Goal: Check status: Check status

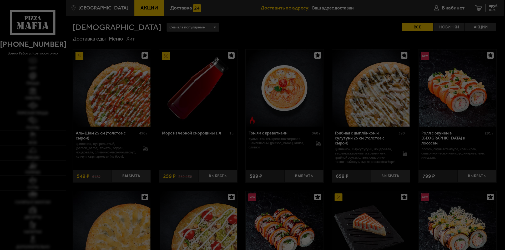
type input "[STREET_ADDRESS]"
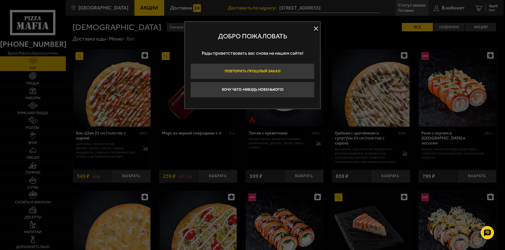
click at [253, 76] on button "Повторить прошлый заказ!" at bounding box center [252, 71] width 124 height 16
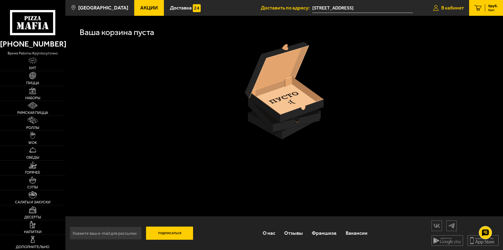
click at [448, 8] on span "В кабинет" at bounding box center [453, 7] width 23 height 5
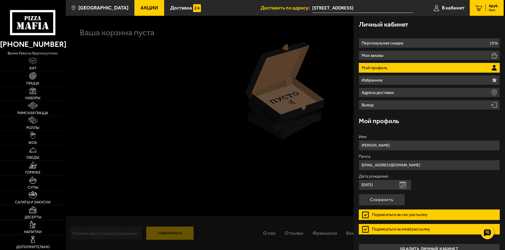
click at [397, 70] on li "Мой профиль" at bounding box center [429, 68] width 141 height 10
click at [171, 9] on span "Доставка" at bounding box center [181, 7] width 22 height 5
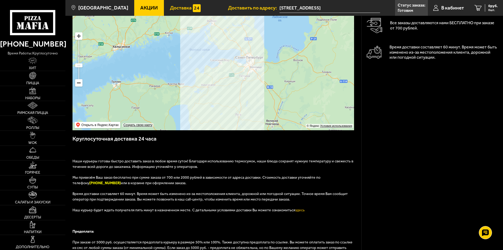
scroll to position [18, 0]
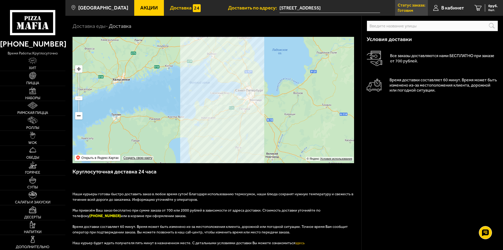
click at [403, 8] on link "Статус заказа: [PERSON_NAME]" at bounding box center [411, 8] width 33 height 16
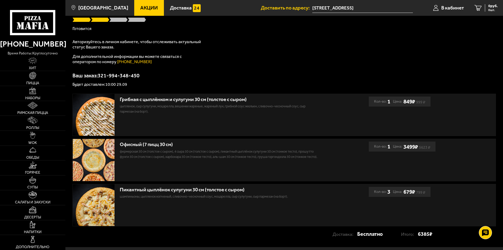
scroll to position [53, 0]
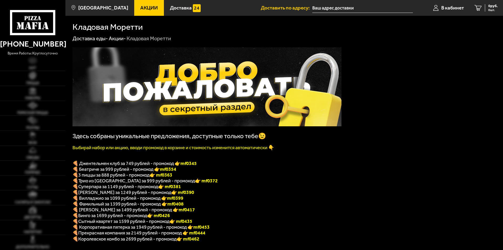
type input "[STREET_ADDRESS]"
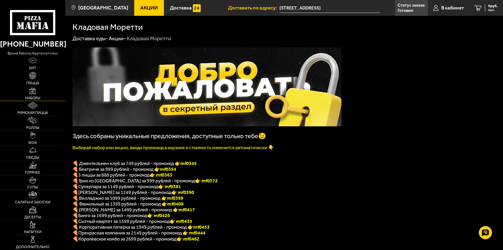
click at [32, 90] on img at bounding box center [32, 90] width 7 height 7
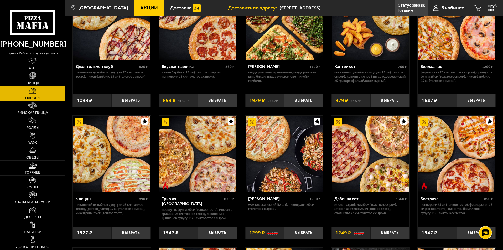
scroll to position [79, 0]
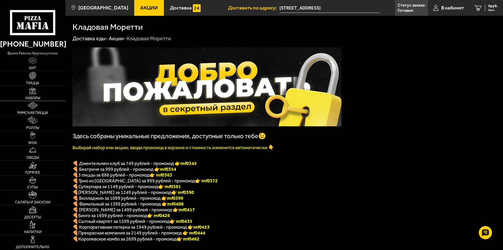
click at [40, 96] on span "Наборы" at bounding box center [32, 98] width 15 height 4
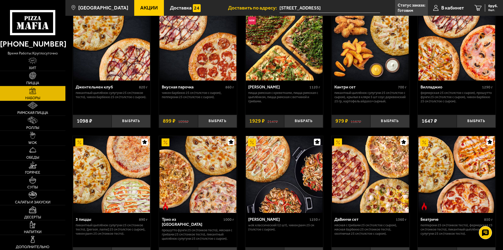
scroll to position [53, 0]
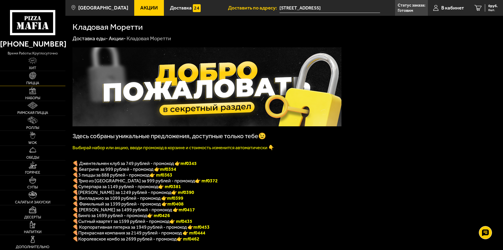
click at [44, 76] on link "Пицца" at bounding box center [32, 78] width 65 height 15
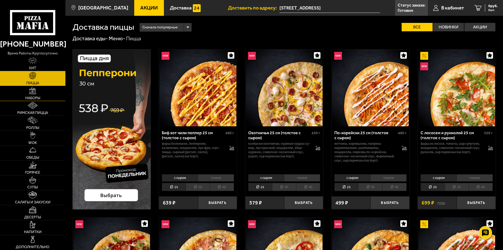
click at [44, 89] on link "Наборы" at bounding box center [32, 93] width 65 height 15
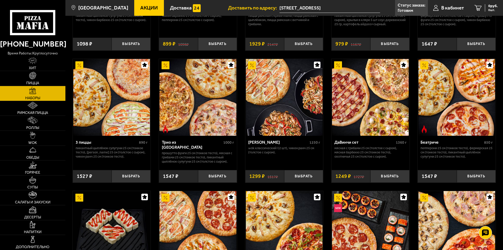
scroll to position [105, 0]
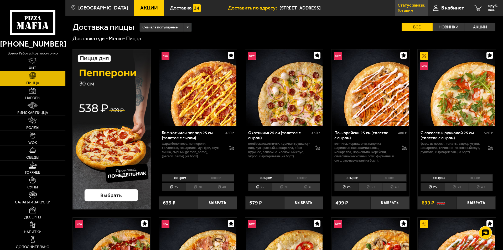
click at [404, 6] on p "Статус заказа:" at bounding box center [412, 5] width 28 height 4
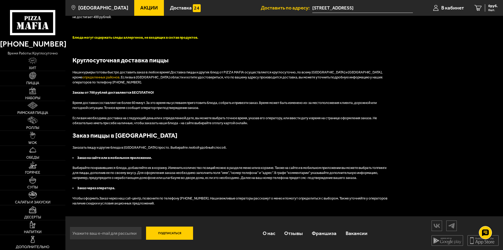
scroll to position [347, 0]
